Goal: Communication & Community: Answer question/provide support

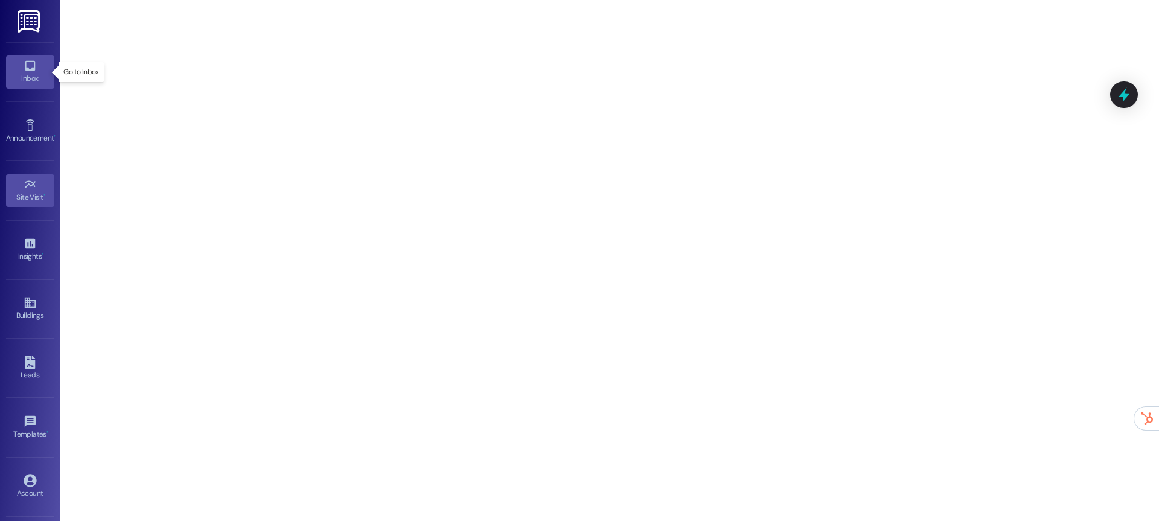
click at [31, 81] on div "Inbox" at bounding box center [30, 78] width 60 height 12
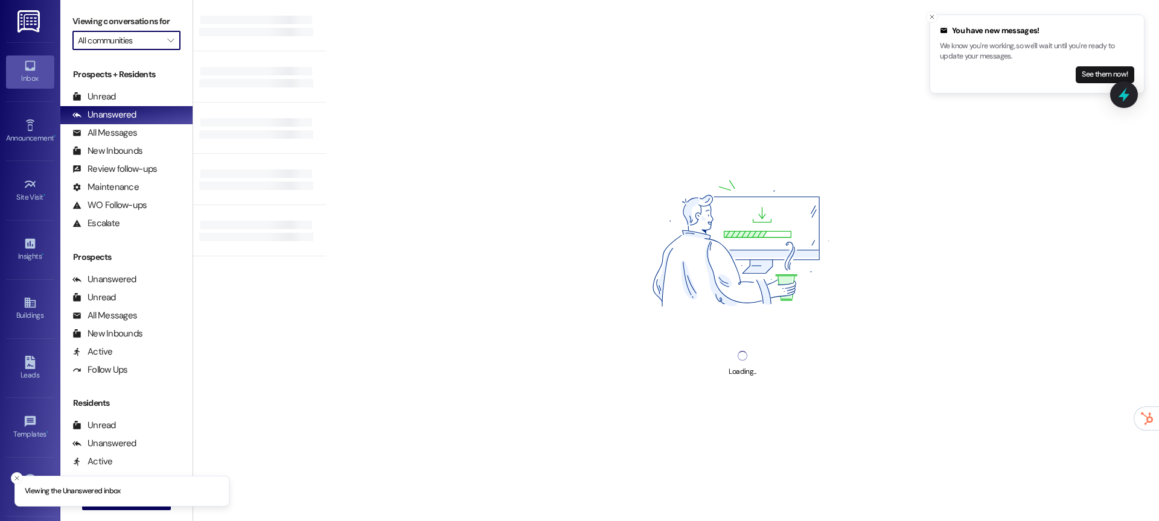
click at [115, 45] on input "All communities" at bounding box center [119, 40] width 83 height 19
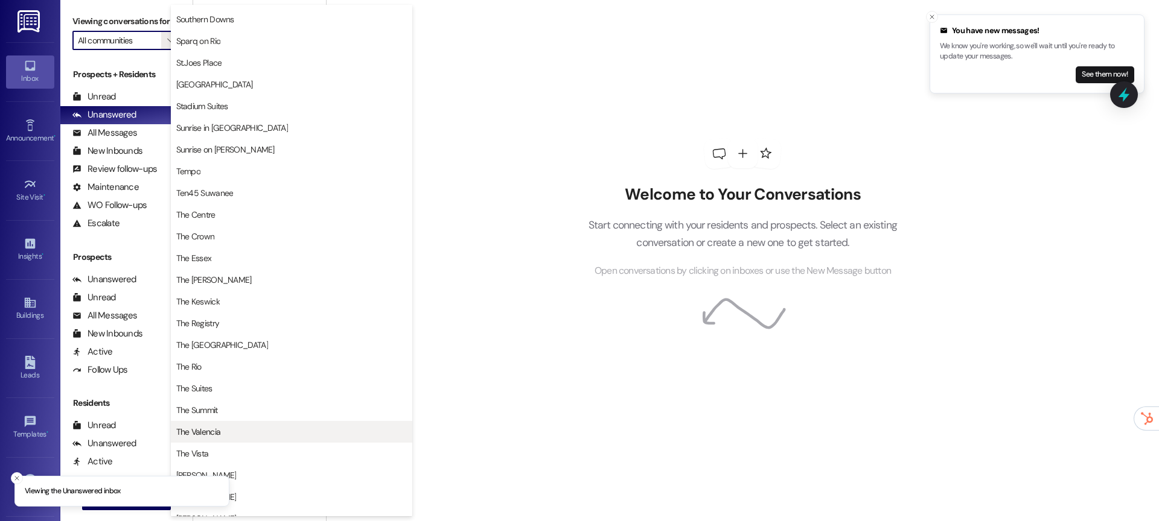
scroll to position [853, 0]
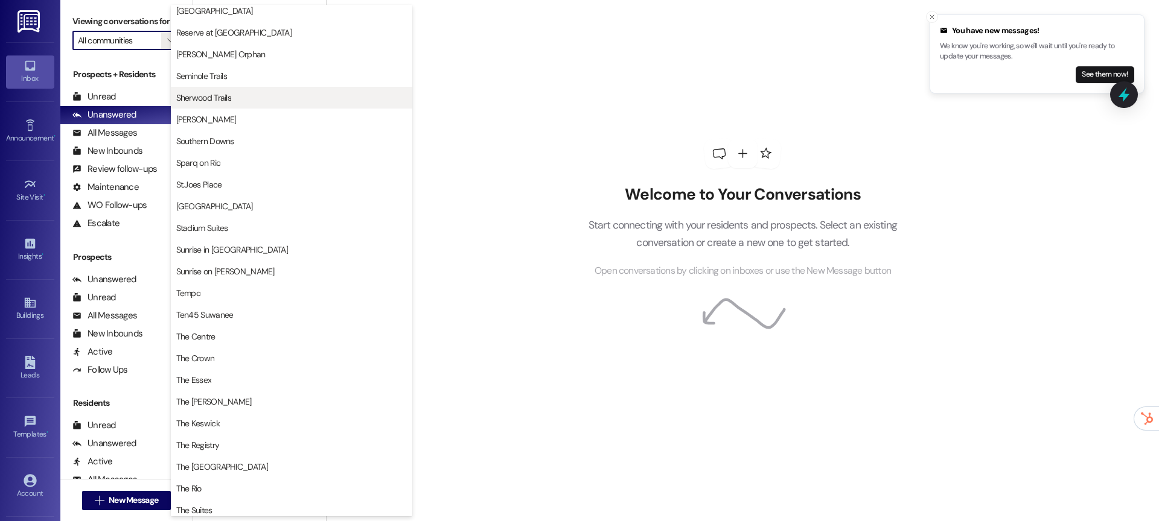
click at [237, 95] on span "Sherwood Trails" at bounding box center [291, 98] width 231 height 12
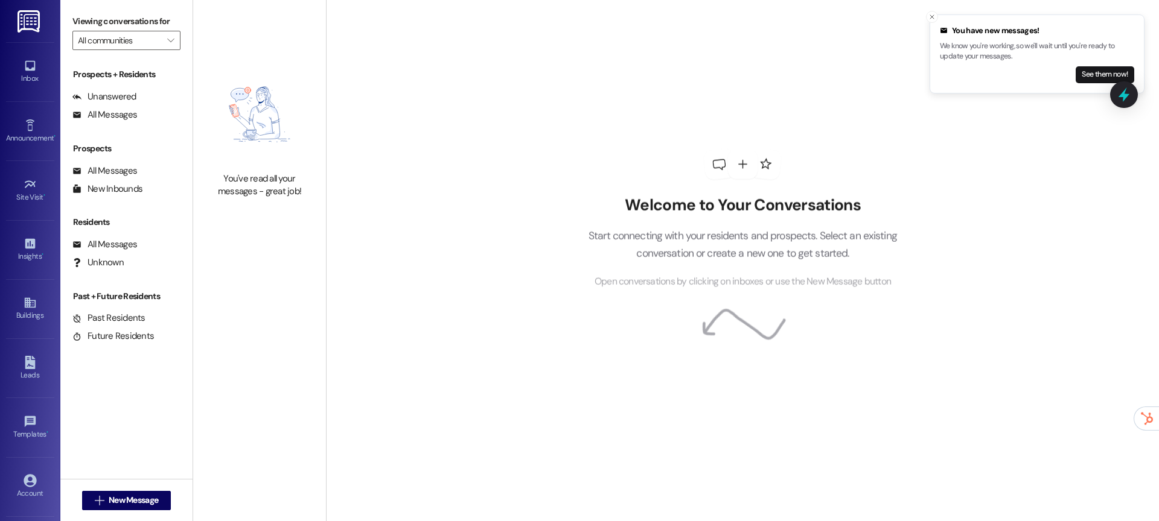
type input "Sherwood Trails"
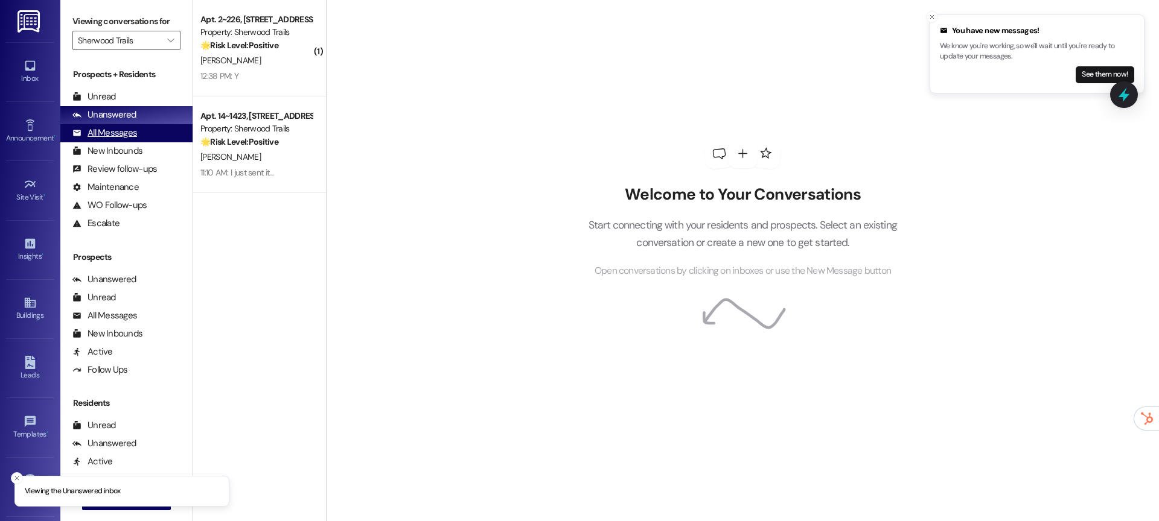
click at [105, 130] on div "All Messages" at bounding box center [104, 133] width 65 height 13
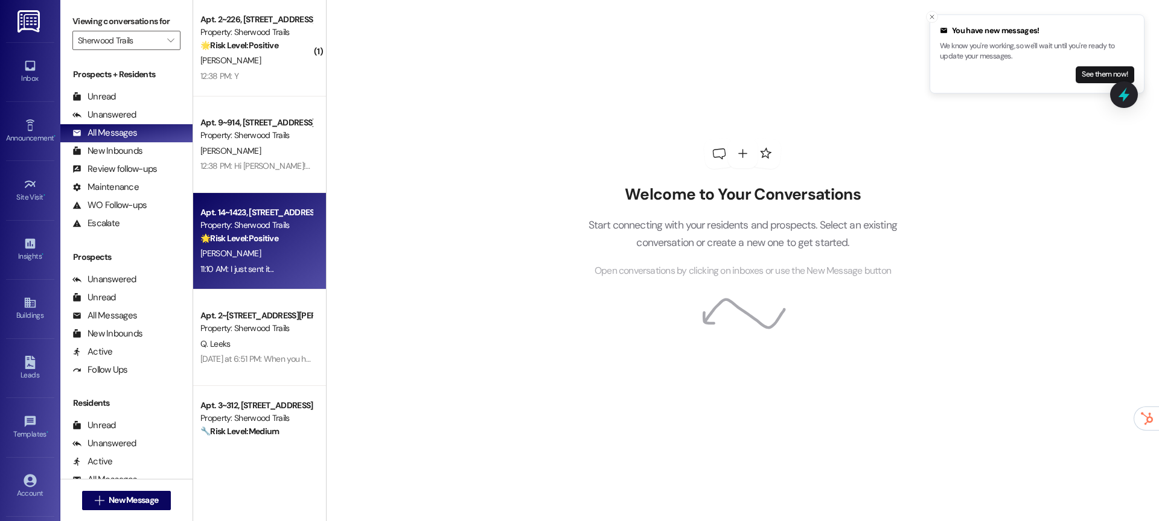
click at [284, 263] on div "11:10 AM: I just sent it... 11:10 AM: I just sent it..." at bounding box center [256, 269] width 114 height 15
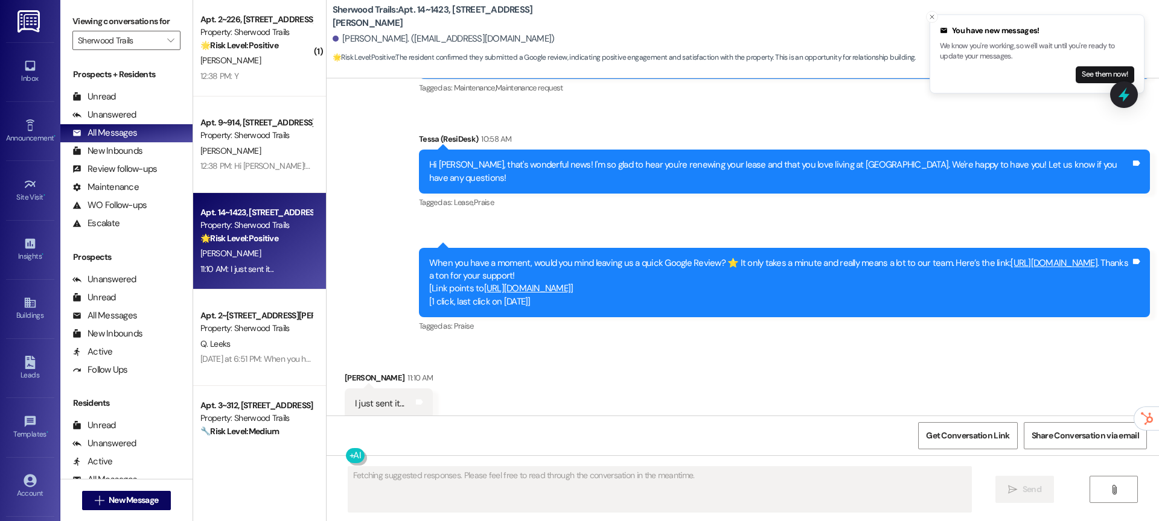
scroll to position [1558, 0]
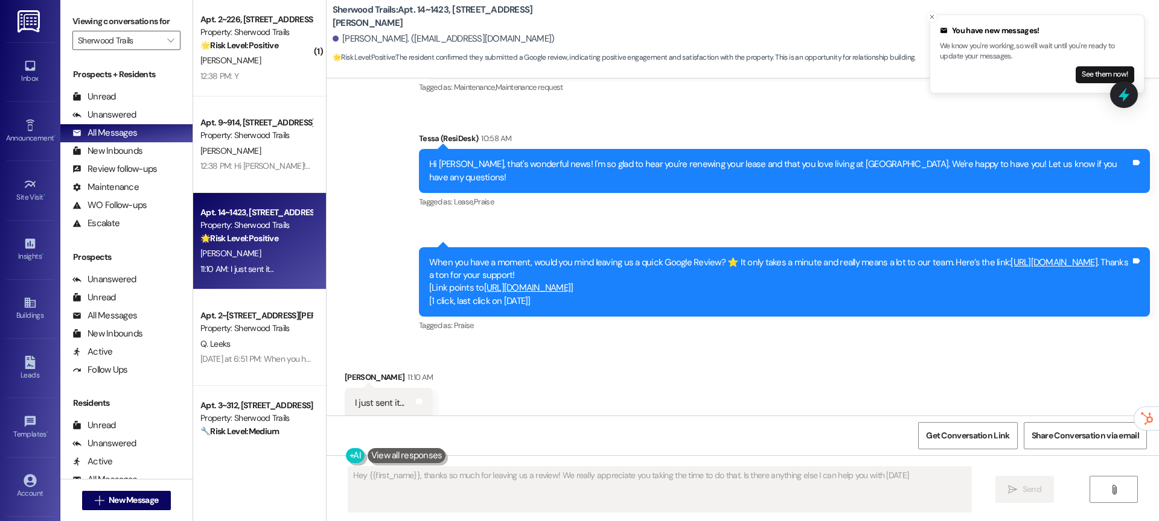
type textarea "Hey {{first_name}}, thanks so much for leaving us a review! We really appreciat…"
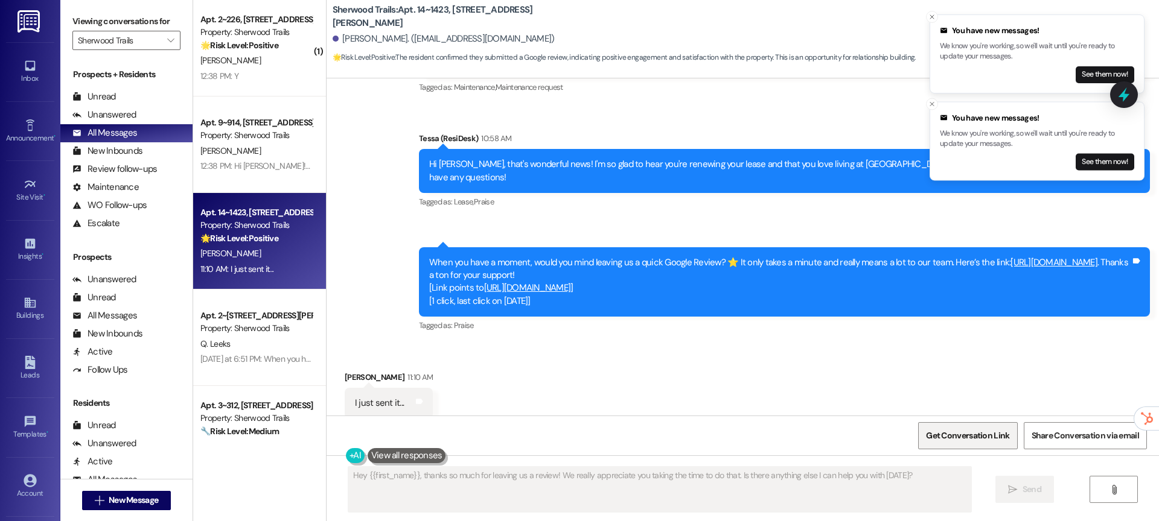
click at [972, 437] on span "Get Conversation Link" at bounding box center [967, 436] width 83 height 13
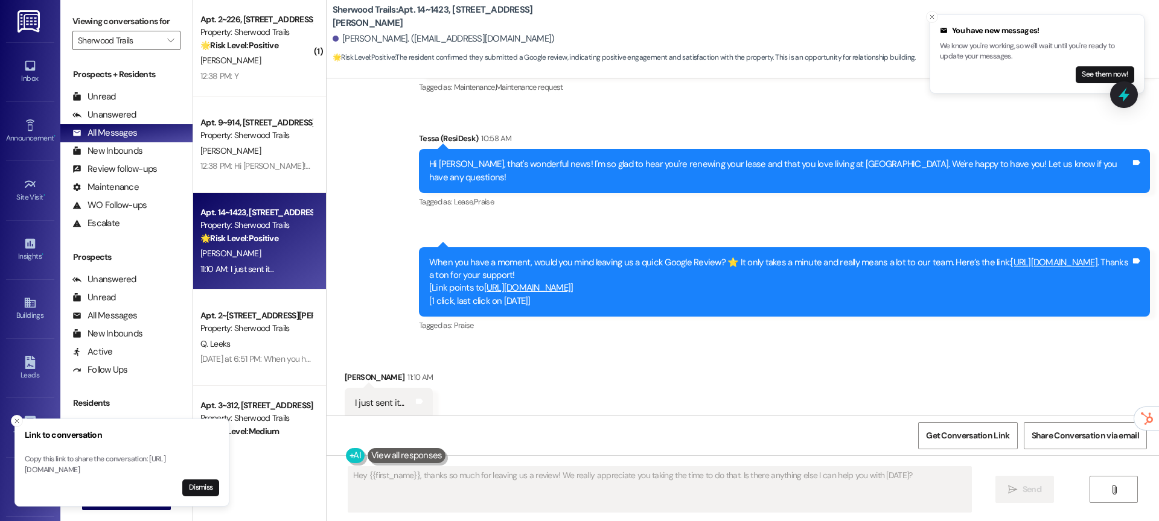
click at [1010, 260] on link "[URL][DOMAIN_NAME]" at bounding box center [1053, 262] width 87 height 12
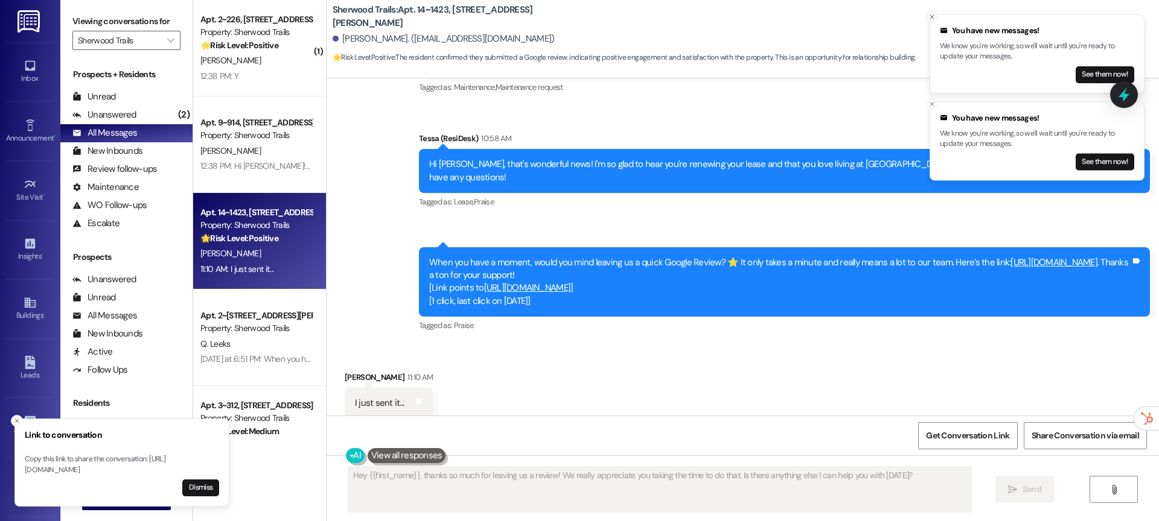
click at [932, 21] on button "Close toast" at bounding box center [932, 17] width 12 height 12
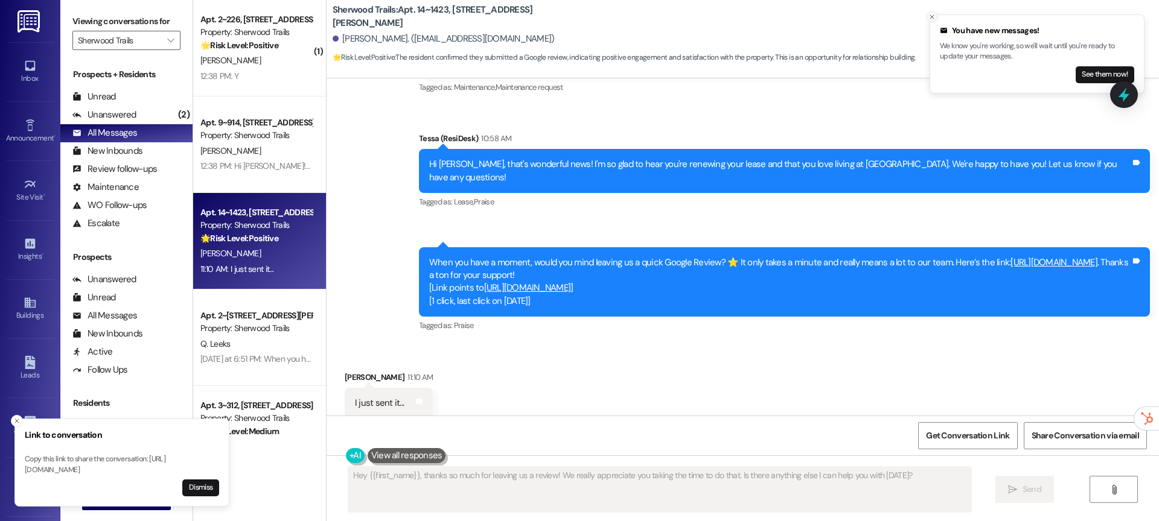
click at [932, 19] on icon "Close toast" at bounding box center [931, 16] width 7 height 7
click at [16, 418] on icon "Close toast" at bounding box center [16, 421] width 7 height 7
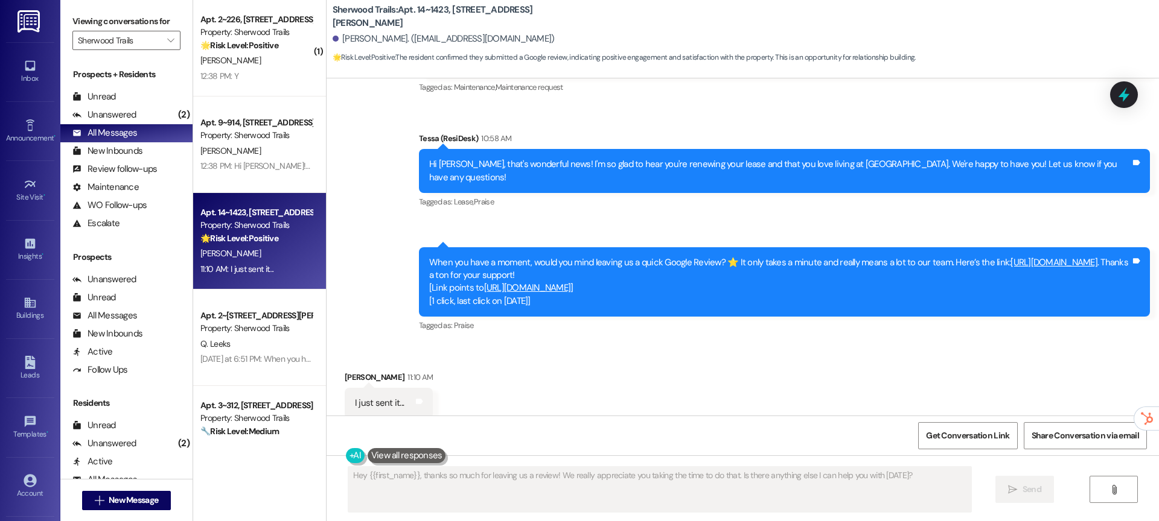
scroll to position [1558, 0]
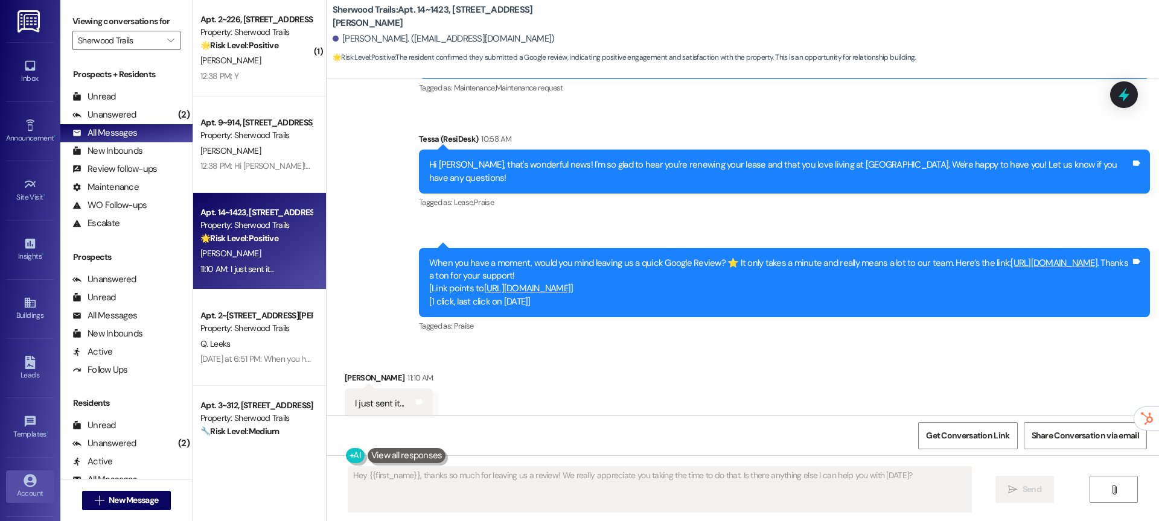
click at [19, 477] on link "Account" at bounding box center [30, 487] width 48 height 33
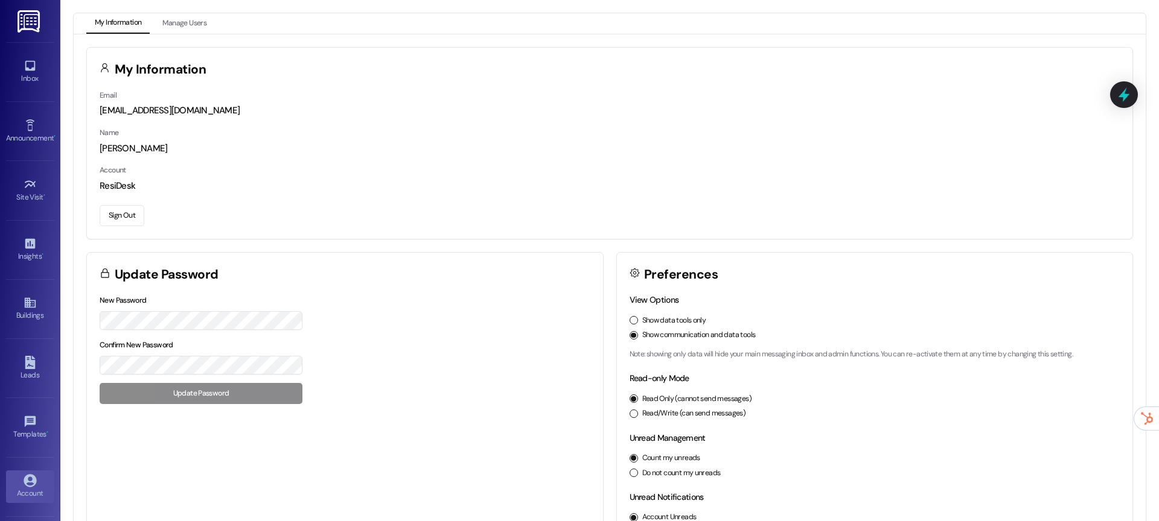
click at [112, 212] on button "Sign Out" at bounding box center [122, 215] width 45 height 21
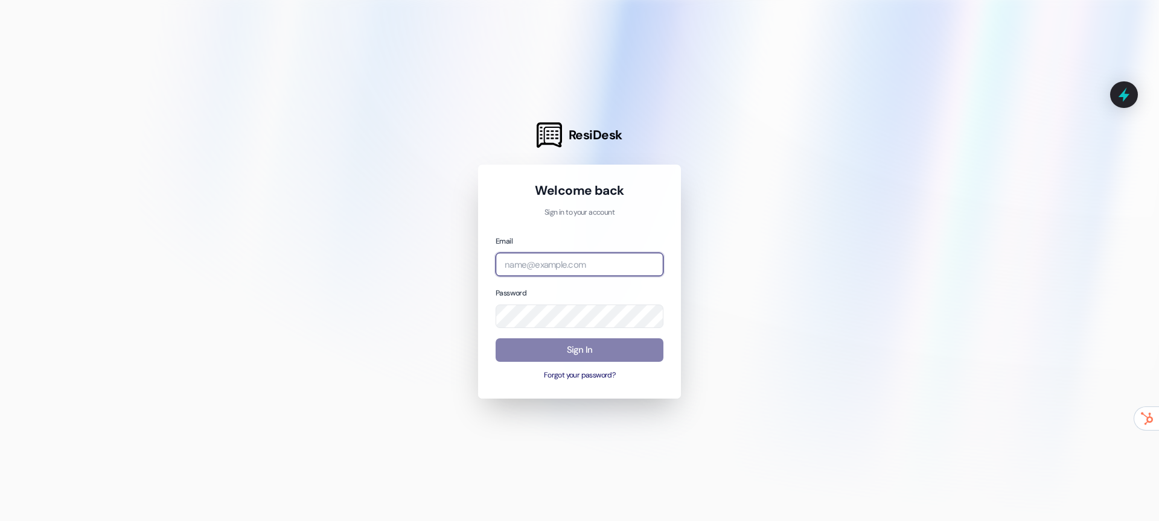
click at [535, 260] on input "email" at bounding box center [579, 265] width 168 height 24
type input "[EMAIL_ADDRESS][DOMAIN_NAME]"
